Goal: Navigation & Orientation: Find specific page/section

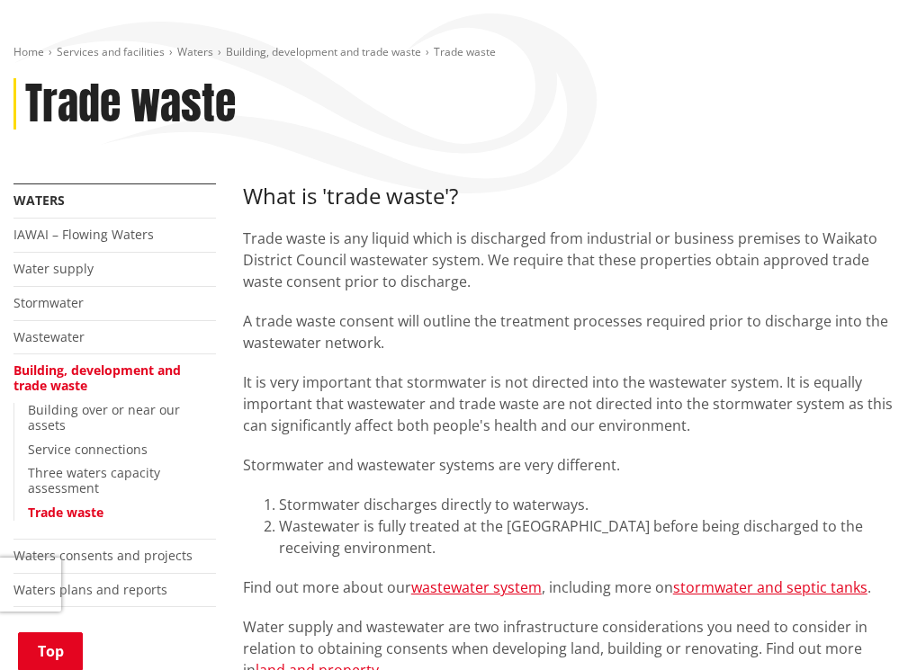
scroll to position [450, 0]
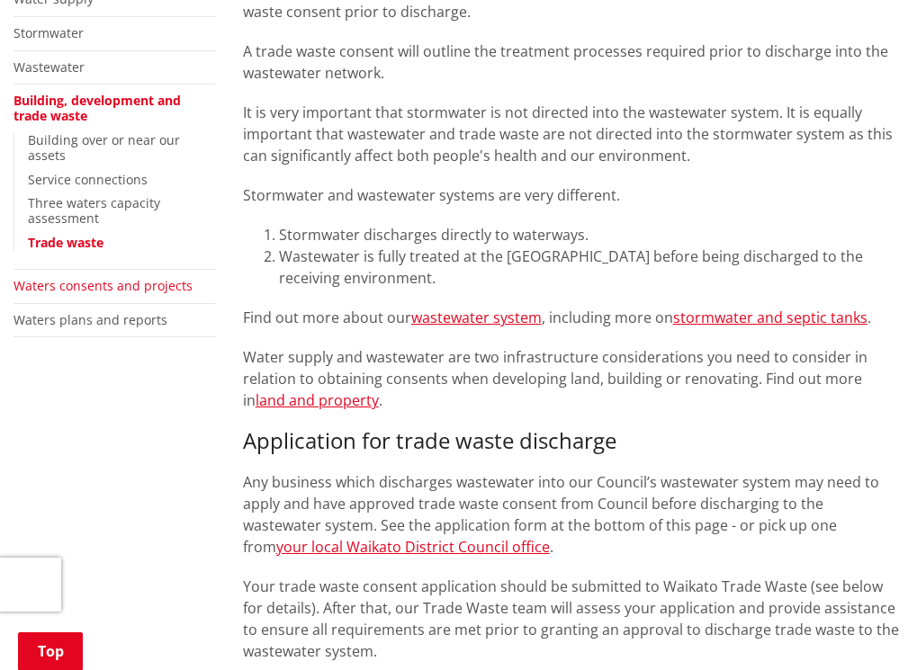
click at [126, 277] on link "Waters consents and projects" at bounding box center [102, 285] width 179 height 17
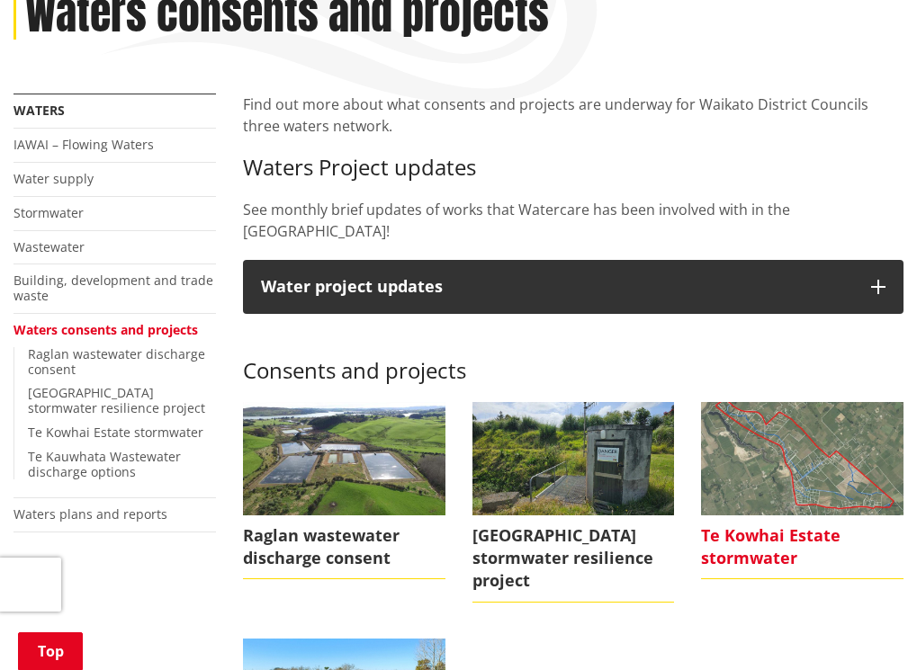
scroll to position [360, 0]
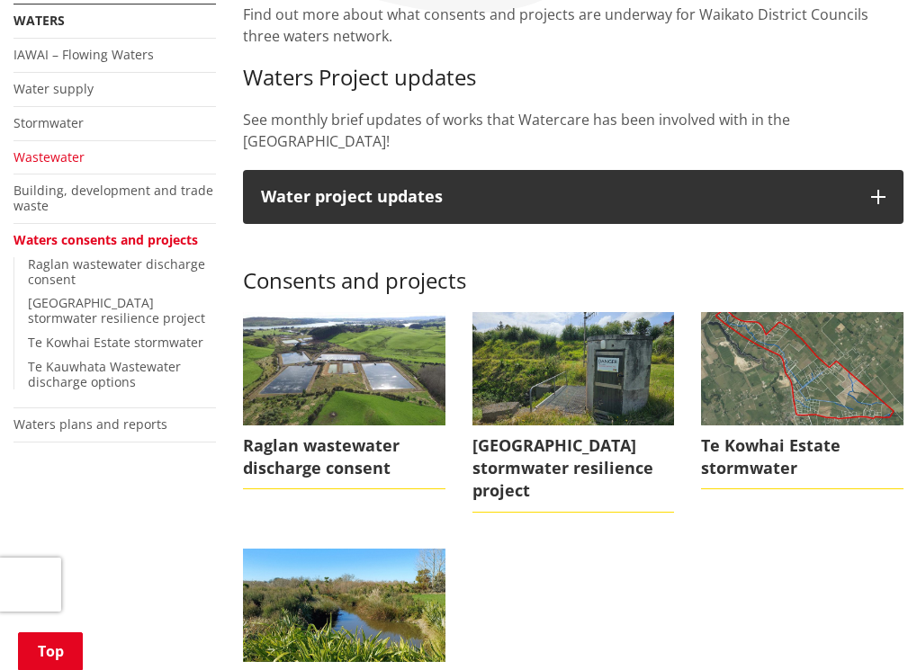
click at [54, 163] on link "Wastewater" at bounding box center [48, 156] width 71 height 17
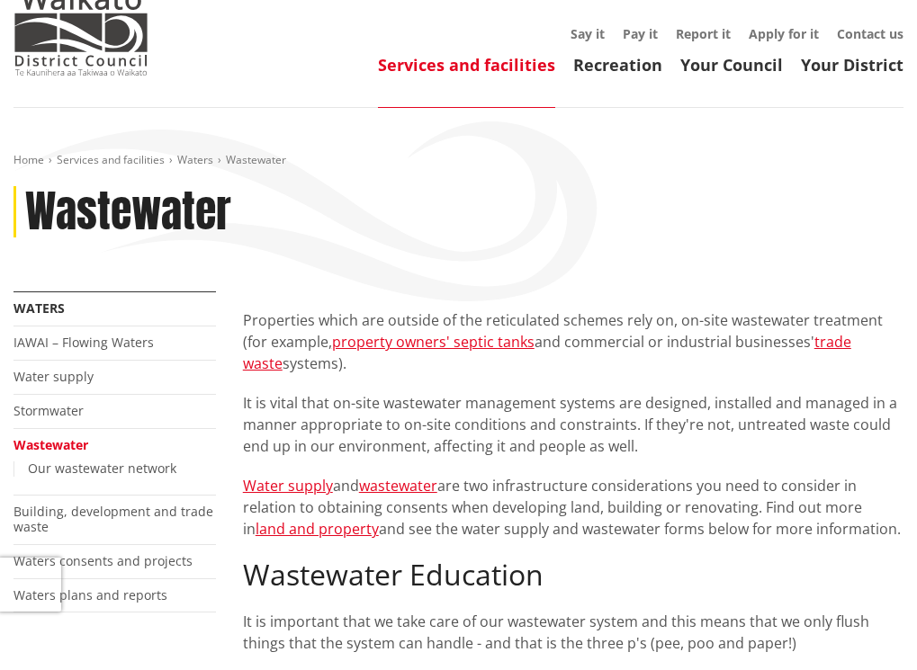
scroll to position [180, 0]
